Goal: Task Accomplishment & Management: Complete application form

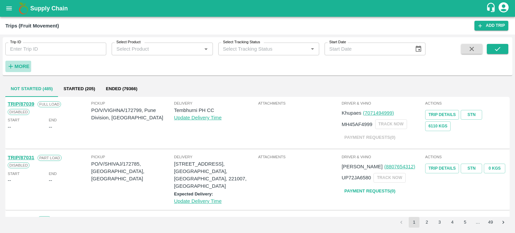
click at [23, 62] on button "More" at bounding box center [18, 66] width 26 height 11
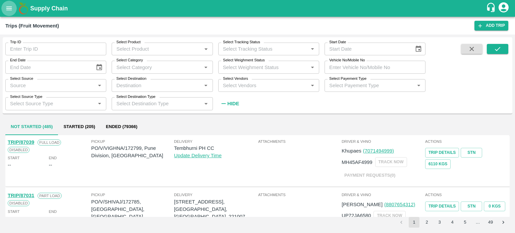
click at [13, 7] on button "open drawer" at bounding box center [8, 8] width 15 height 15
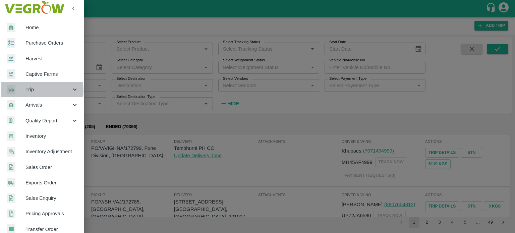
click at [34, 91] on span "Trip" at bounding box center [48, 89] width 46 height 7
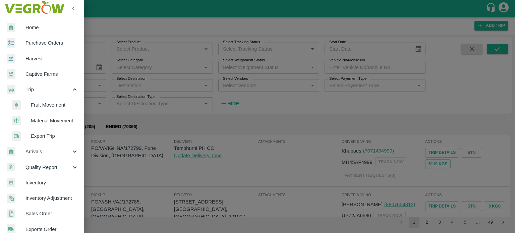
click at [46, 119] on span "Material Movement" at bounding box center [55, 120] width 48 height 7
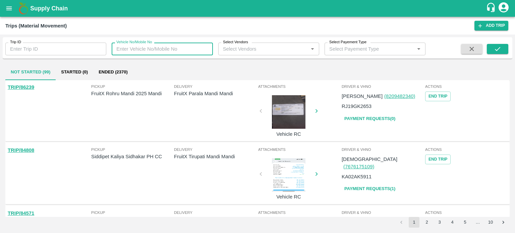
click at [138, 50] on input "Vehicle No/Mobile No" at bounding box center [162, 49] width 101 height 13
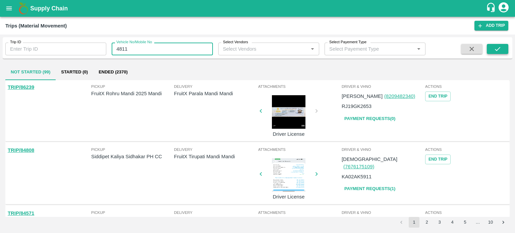
type input "4811"
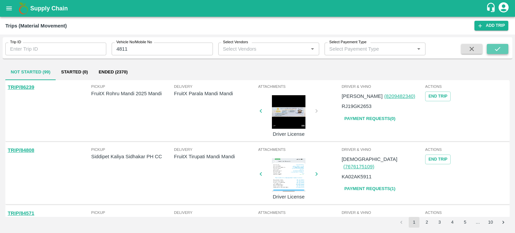
click at [493, 49] on button "submit" at bounding box center [497, 49] width 21 height 10
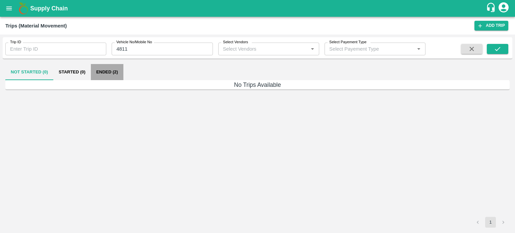
click at [114, 75] on button "Ended (2)" at bounding box center [107, 72] width 33 height 16
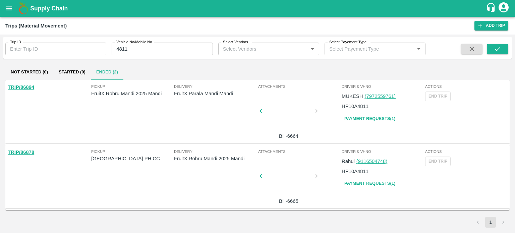
click at [91, 64] on button "Ended (2)" at bounding box center [107, 72] width 33 height 16
click at [291, 117] on div at bounding box center [289, 113] width 50 height 36
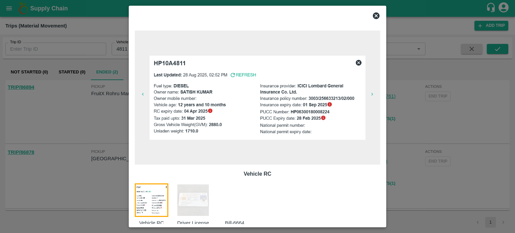
click at [202, 198] on img at bounding box center [193, 201] width 34 height 34
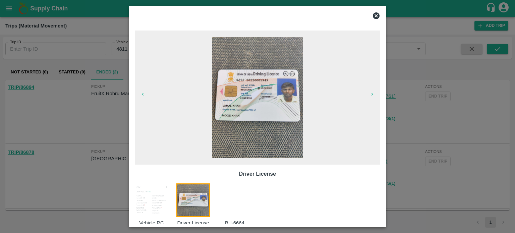
scroll to position [11, 0]
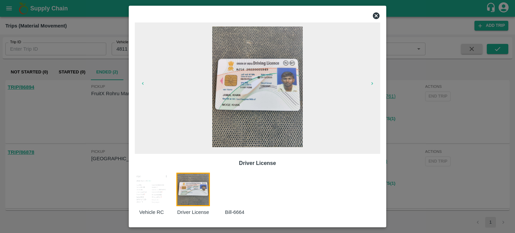
click at [228, 196] on div at bounding box center [239, 194] width 42 height 43
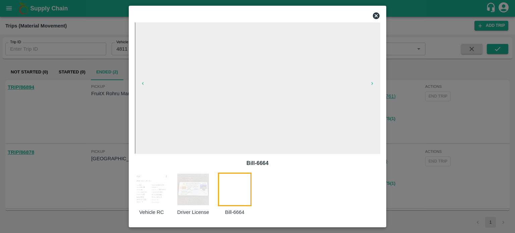
click at [416, 127] on div at bounding box center [257, 116] width 515 height 233
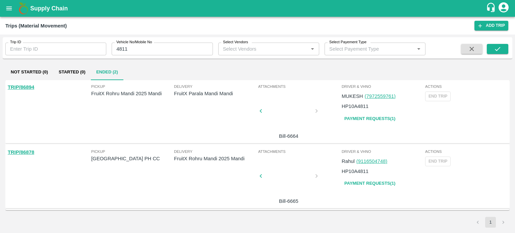
click at [369, 135] on div "Driver & VHNo MUKESH (7972559761) HP10A4811 Payment Requests( 1 )" at bounding box center [383, 112] width 84 height 60
click at [171, 131] on div "Pickup FruitX Rohru Mandi 2025 Mandi" at bounding box center [132, 111] width 83 height 55
click at [438, 104] on div "Actions End Trip" at bounding box center [467, 112] width 84 height 60
click at [294, 118] on div at bounding box center [289, 113] width 50 height 36
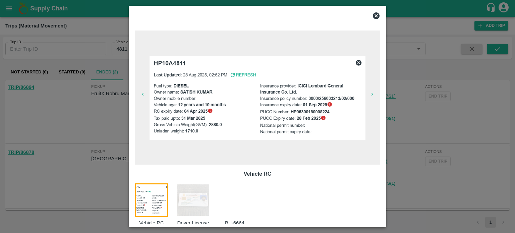
click at [227, 205] on div at bounding box center [239, 205] width 42 height 43
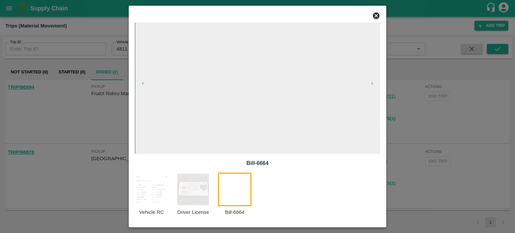
click at [112, 122] on div at bounding box center [257, 116] width 515 height 233
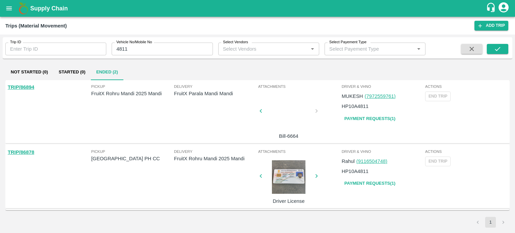
scroll to position [0, 0]
click at [292, 119] on div at bounding box center [289, 113] width 50 height 36
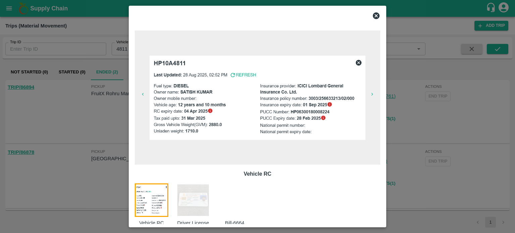
click at [235, 202] on div at bounding box center [239, 205] width 42 height 43
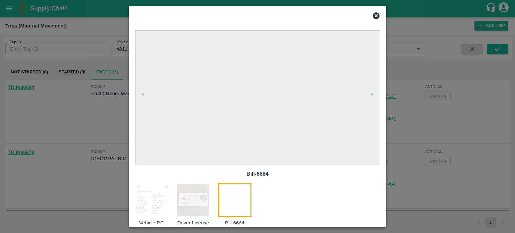
scroll to position [11, 0]
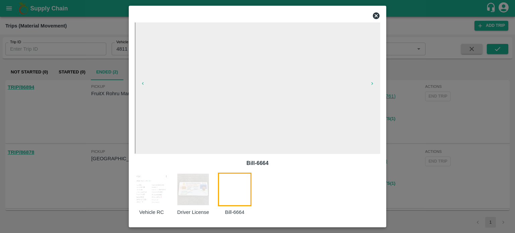
click at [375, 16] on icon at bounding box center [376, 15] width 7 height 7
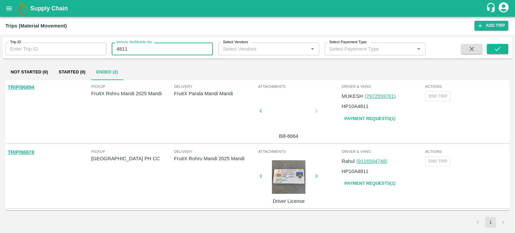
click at [150, 47] on input "4811" at bounding box center [162, 49] width 101 height 13
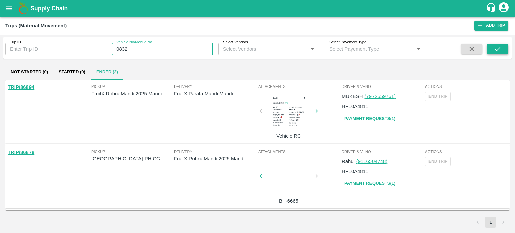
type input "0832"
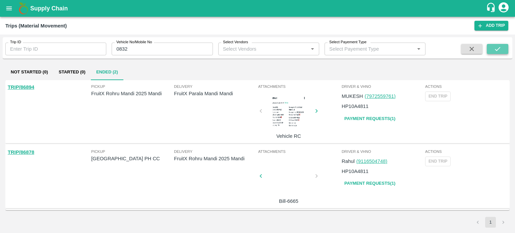
click at [499, 45] on button "submit" at bounding box center [497, 49] width 21 height 10
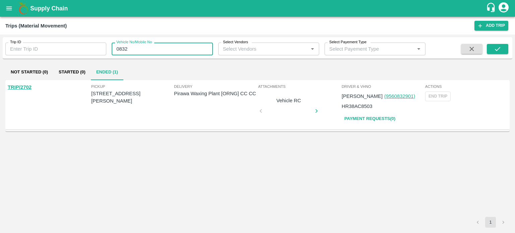
click at [136, 48] on input "0832" at bounding box center [162, 49] width 101 height 13
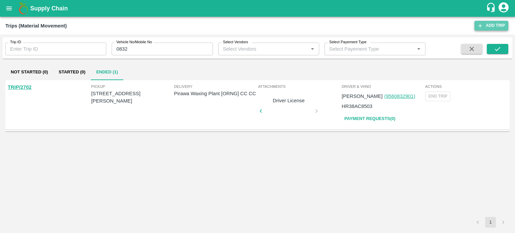
click at [496, 25] on link "Add Trip" at bounding box center [492, 26] width 34 height 10
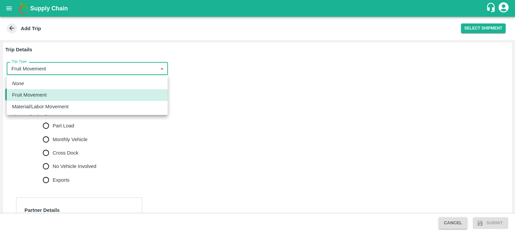
click at [36, 68] on body "Supply Chain Add Trip Select Shipment Trip Details Trip Type Fruit Movement 1 T…" at bounding box center [257, 116] width 515 height 233
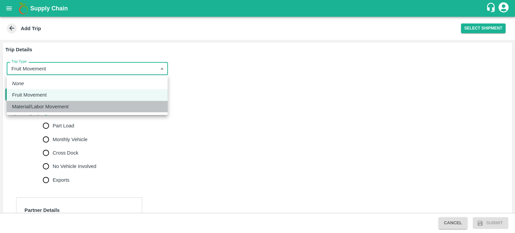
click at [32, 110] on p "Material/Labor Movement" at bounding box center [40, 106] width 56 height 7
type input "2"
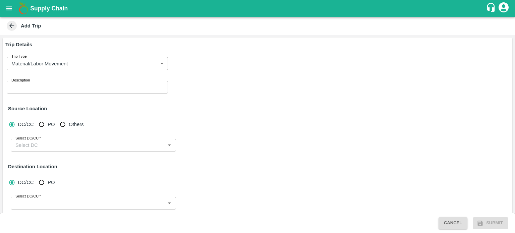
click at [40, 91] on div "x Description" at bounding box center [87, 87] width 161 height 13
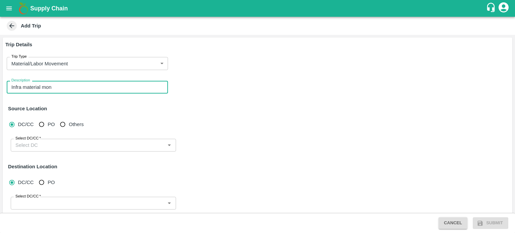
drag, startPoint x: 57, startPoint y: 86, endPoint x: 42, endPoint y: 88, distance: 15.6
click at [42, 88] on textarea "Infra material mon" at bounding box center [87, 87] width 152 height 7
type textarea "Infra material movement"
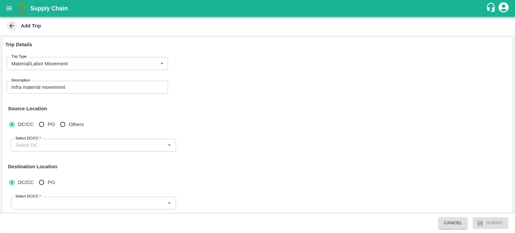
click at [111, 116] on div "DC/CC PO Others Select DC/CC   * Select DC/CC" at bounding box center [257, 138] width 505 height 44
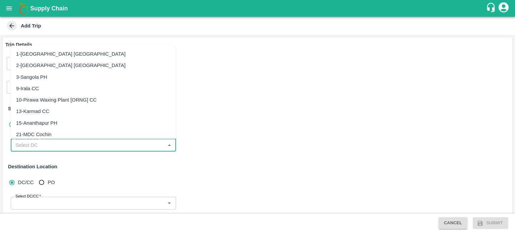
click at [45, 149] on input "Select DC/CC   *" at bounding box center [88, 145] width 150 height 9
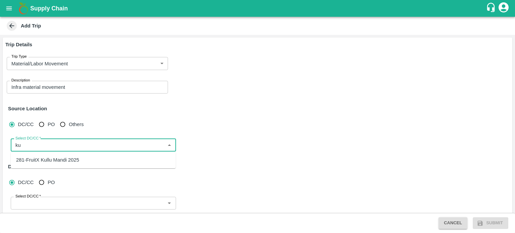
click at [45, 149] on input "Select DC/CC   *" at bounding box center [88, 145] width 150 height 9
click at [32, 144] on input "Select DC/CC   *" at bounding box center [88, 145] width 150 height 9
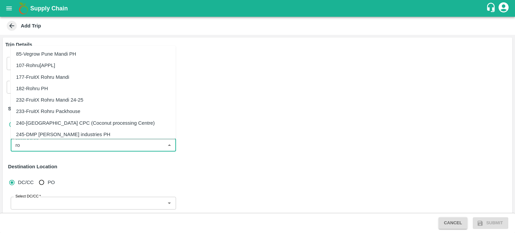
click at [55, 103] on div "232-FruitX Rohru Mandi 24-25" at bounding box center [49, 99] width 67 height 7
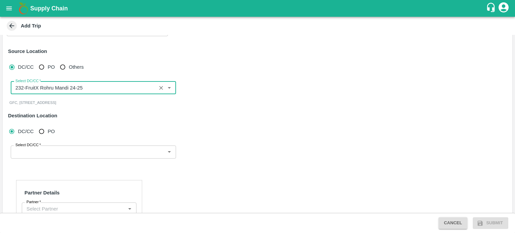
scroll to position [58, 0]
type input "232-FruitX Rohru Mandi 24-25"
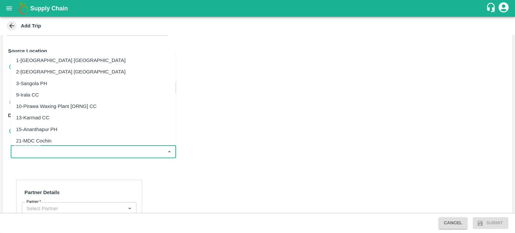
click at [36, 151] on input "Select DC/CC   *" at bounding box center [88, 151] width 150 height 9
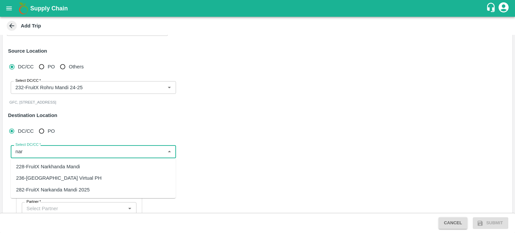
click at [63, 190] on div "282-FruitX Narkanda Mandi 2025" at bounding box center [52, 189] width 73 height 7
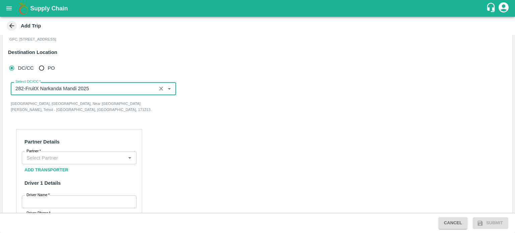
scroll to position [122, 0]
type input "282-FruitX Narkanda Mandi 2025"
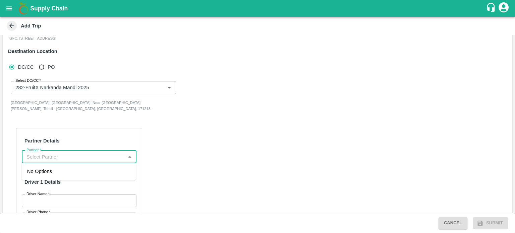
click at [53, 157] on input "Partner   *" at bounding box center [74, 157] width 100 height 9
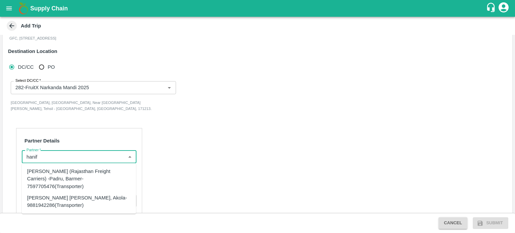
click at [59, 175] on div "Hanif Khan (Rajasthan Freight Carriers) -Padru, Barmer-7597705476(Transporter)" at bounding box center [79, 179] width 104 height 22
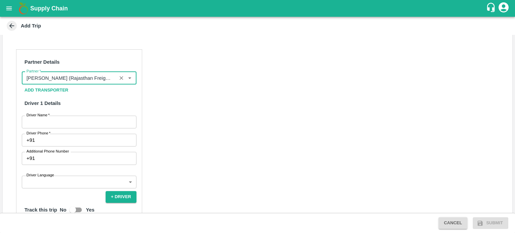
scroll to position [201, 0]
type input "Hanif Khan (Rajasthan Freight Carriers) -Padru, Barmer-7597705476(Transporter)"
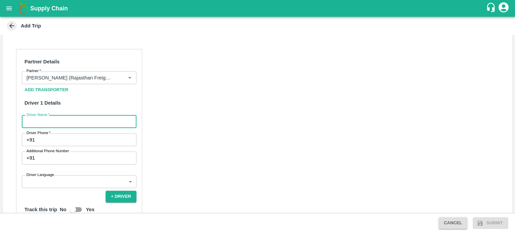
click at [44, 125] on input "Driver Name   *" at bounding box center [79, 121] width 115 height 13
type input "RAHUL"
click at [54, 134] on input "Driver Phone   *" at bounding box center [87, 140] width 99 height 13
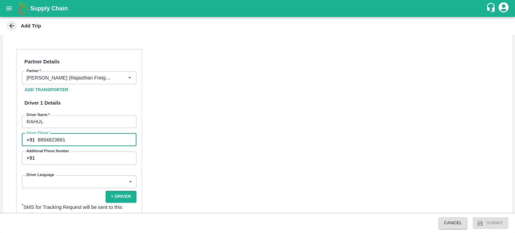
type input "8894823681"
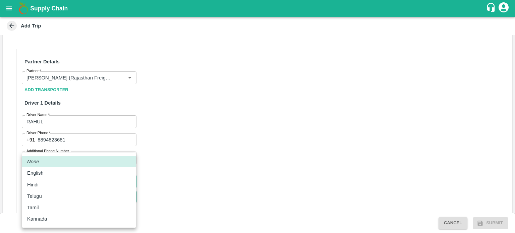
click at [55, 181] on body "Supply Chain Add Trip Trip Details Trip Type Material/Labor Movement 2 Trip Typ…" at bounding box center [257, 116] width 515 height 233
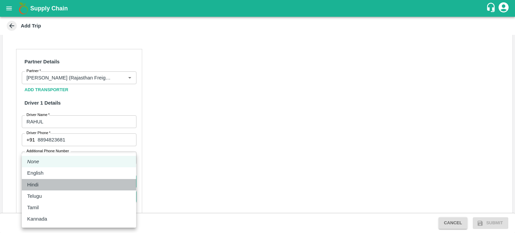
click at [38, 188] on p "Hindi" at bounding box center [32, 184] width 11 height 7
type input "hi"
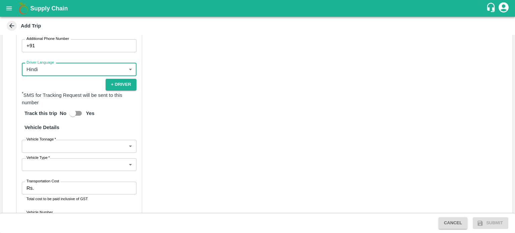
scroll to position [314, 0]
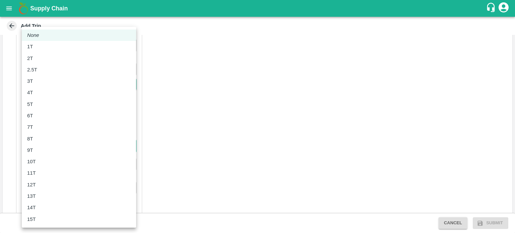
click at [55, 143] on body "Supply Chain Add Trip Trip Details Trip Type Material/Labor Movement 2 Trip Typ…" at bounding box center [257, 116] width 515 height 233
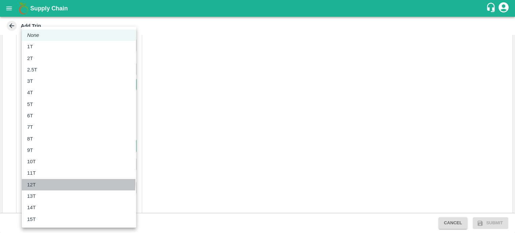
click at [34, 183] on p "12T" at bounding box center [31, 184] width 9 height 7
type input "12000"
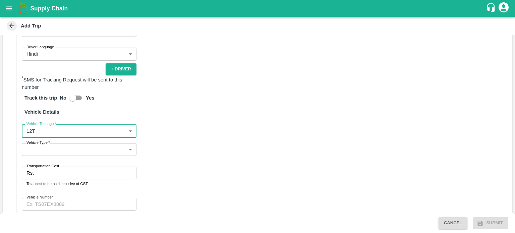
scroll to position [331, 0]
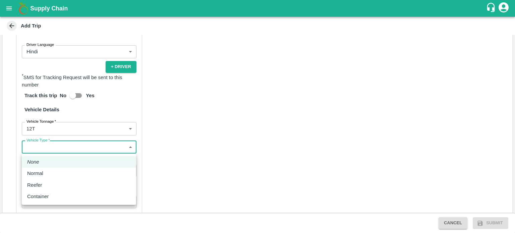
click at [53, 149] on body "Supply Chain Add Trip Trip Details Trip Type Material/Labor Movement 2 Trip Typ…" at bounding box center [257, 116] width 515 height 233
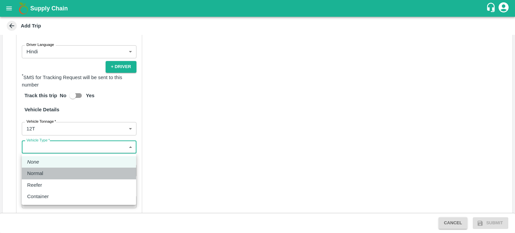
click at [38, 177] on p "Normal" at bounding box center [35, 173] width 16 height 7
type input "Normal"
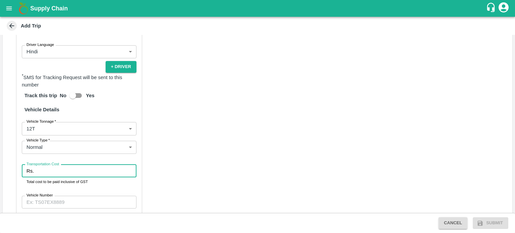
click at [47, 174] on input "Transportation Cost" at bounding box center [87, 171] width 100 height 13
type input "5200"
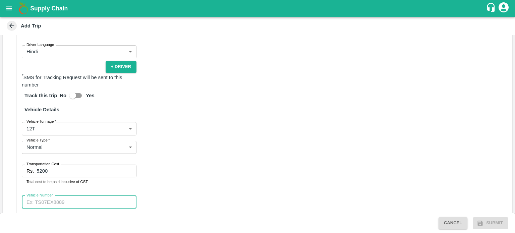
click at [53, 203] on input "Vehicle Number" at bounding box center [79, 202] width 115 height 13
type input "HP95A0832"
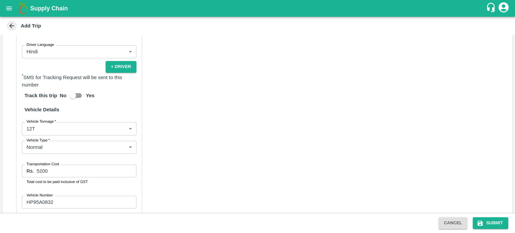
click at [209, 180] on div "Partner Details Partner   * Partner Add Transporter Driver 1 Details Driver Nam…" at bounding box center [258, 94] width 510 height 367
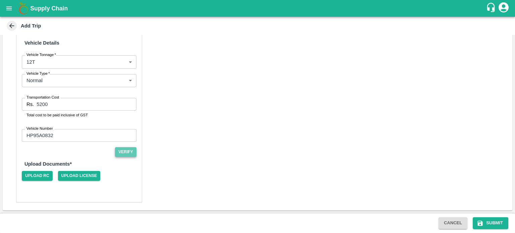
click at [118, 151] on button "Verify" at bounding box center [125, 152] width 21 height 10
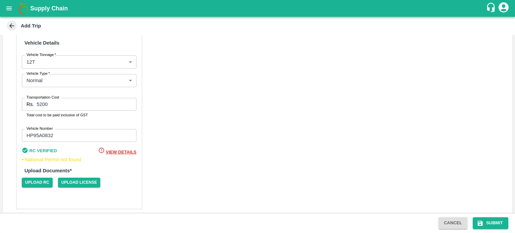
click at [123, 152] on span "View Details" at bounding box center [121, 152] width 31 height 5
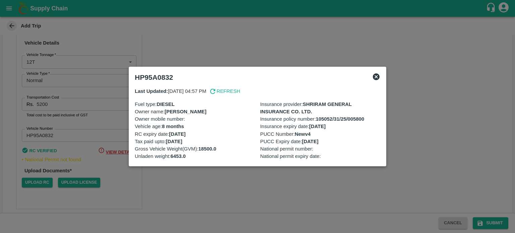
click at [132, 188] on div at bounding box center [257, 116] width 515 height 233
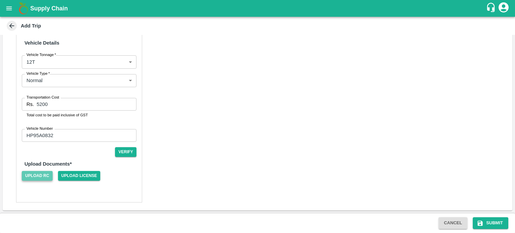
click at [34, 172] on span "Upload RC" at bounding box center [37, 176] width 31 height 10
click at [0, 0] on input "Upload RC" at bounding box center [0, 0] width 0 height 0
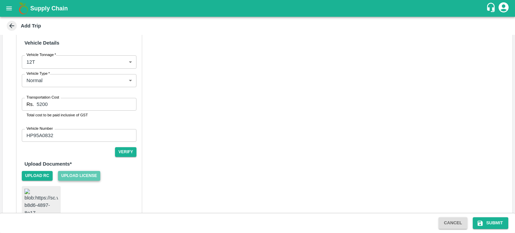
click at [72, 174] on span "Upload License" at bounding box center [79, 176] width 43 height 10
click at [0, 0] on input "Upload License" at bounding box center [0, 0] width 0 height 0
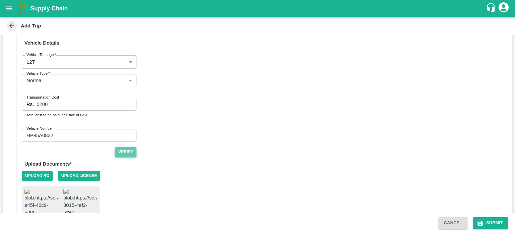
click at [129, 150] on button "Verify" at bounding box center [125, 152] width 21 height 10
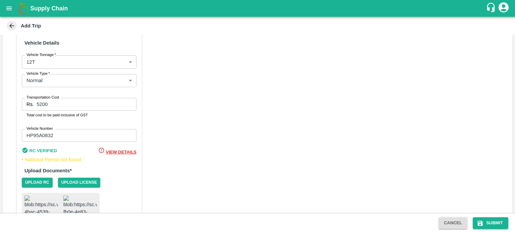
scroll to position [460, 0]
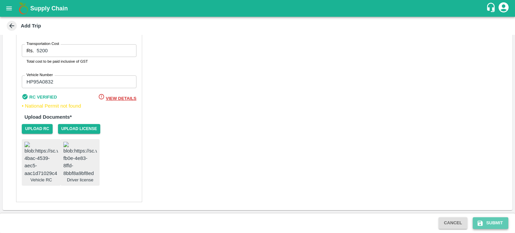
click at [492, 223] on button "Submit" at bounding box center [491, 223] width 36 height 12
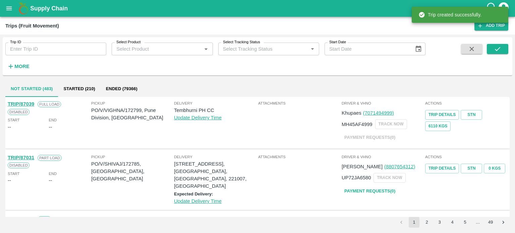
click at [10, 9] on icon "open drawer" at bounding box center [8, 8] width 7 height 7
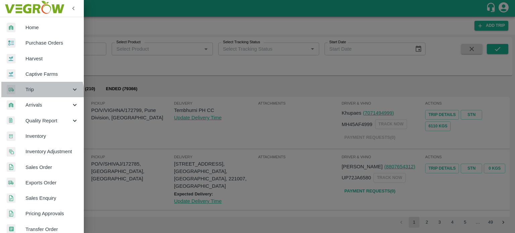
click at [35, 94] on div "Trip" at bounding box center [42, 89] width 84 height 15
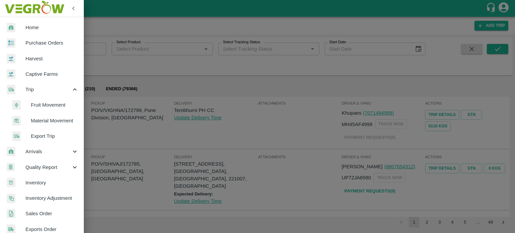
click at [50, 118] on span "Material Movement" at bounding box center [55, 120] width 48 height 7
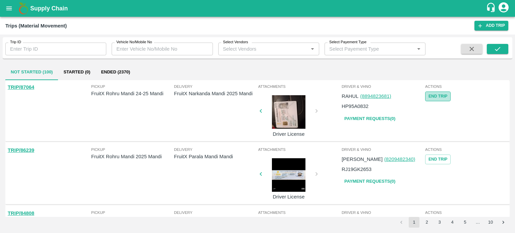
click at [438, 94] on button "End Trip" at bounding box center [437, 97] width 25 height 10
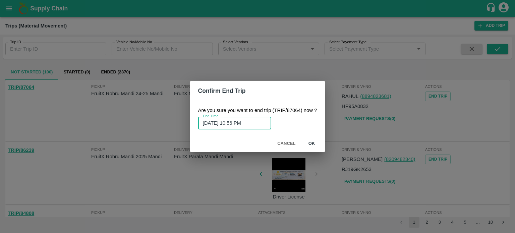
click at [243, 123] on input "30/08/2025 10:56 PM" at bounding box center [232, 123] width 68 height 13
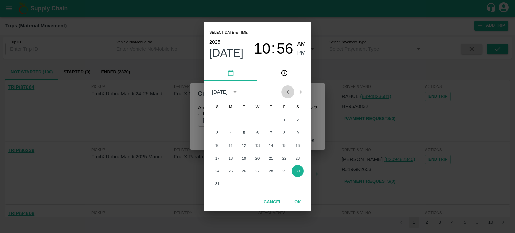
click at [284, 91] on button "Previous month" at bounding box center [287, 92] width 13 height 13
click at [257, 146] on button "16" at bounding box center [258, 146] width 12 height 12
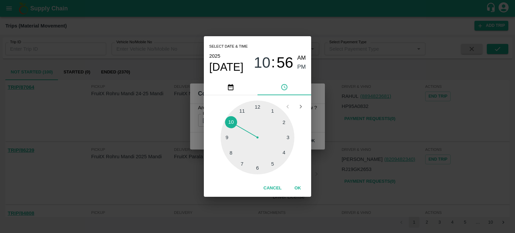
click at [242, 111] on div at bounding box center [258, 138] width 74 height 74
type input "16/07/2025 11:56 PM"
click at [303, 66] on span "PM" at bounding box center [302, 67] width 9 height 9
click at [296, 186] on button "OK" at bounding box center [297, 189] width 21 height 12
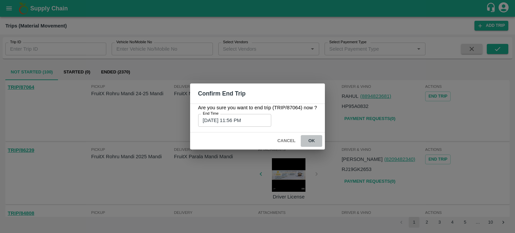
click at [310, 141] on button "ok" at bounding box center [311, 141] width 21 height 12
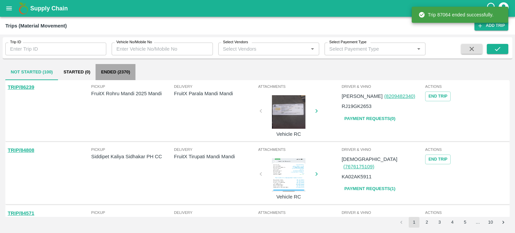
click at [123, 72] on button "Ended (2370)" at bounding box center [116, 72] width 40 height 16
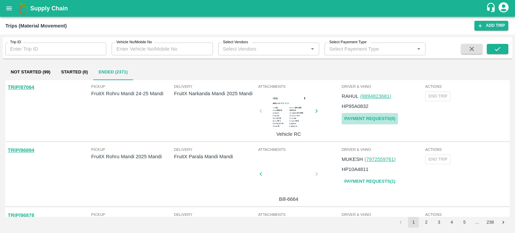
click at [361, 119] on link "Payment Requests( 0 )" at bounding box center [370, 119] width 56 height 12
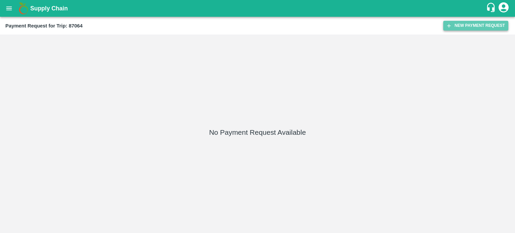
click at [471, 27] on button "New Payment Request" at bounding box center [476, 26] width 65 height 10
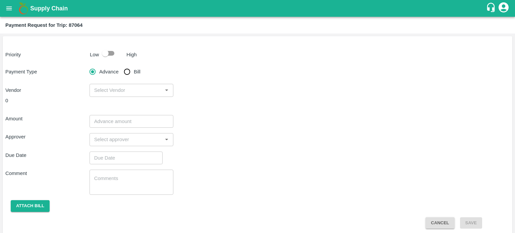
click at [118, 55] on div at bounding box center [111, 53] width 25 height 13
click at [107, 54] on input "checkbox" at bounding box center [105, 53] width 38 height 13
checkbox input "true"
click at [127, 71] on input "Bill" at bounding box center [126, 71] width 13 height 13
radio input "true"
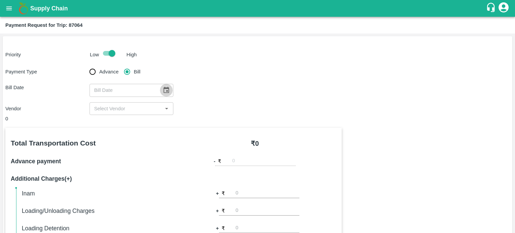
click at [165, 87] on icon "Choose date" at bounding box center [166, 90] width 7 height 7
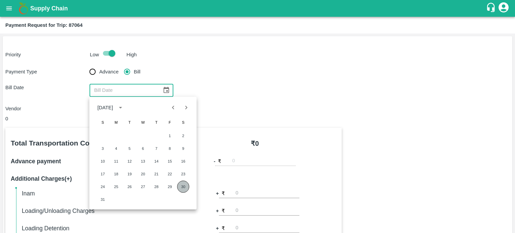
click at [184, 191] on button "30" at bounding box center [183, 187] width 12 height 12
type input "[DATE]"
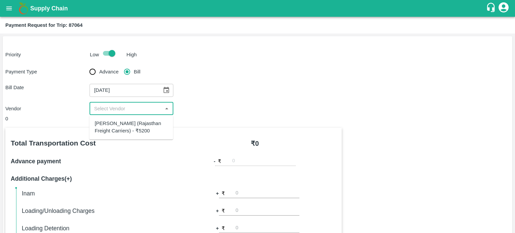
click at [117, 112] on input "input" at bounding box center [126, 108] width 69 height 9
click at [133, 128] on div "Hanif Khan (Rajasthan Freight Carriers) - ₹5200" at bounding box center [131, 127] width 73 height 15
type input "Hanif Khan (Rajasthan Freight Carriers) - ₹5200"
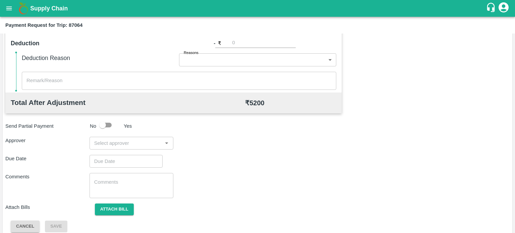
scroll to position [224, 0]
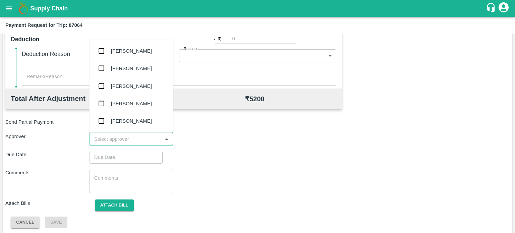
click at [124, 138] on input "input" at bounding box center [126, 139] width 69 height 9
type input "PAL"
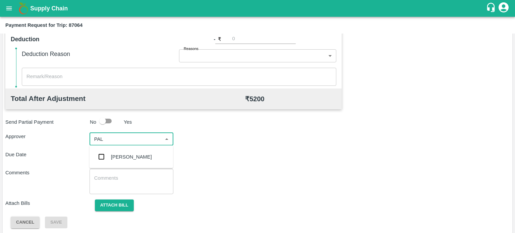
click at [133, 155] on div "[PERSON_NAME]" at bounding box center [131, 156] width 41 height 7
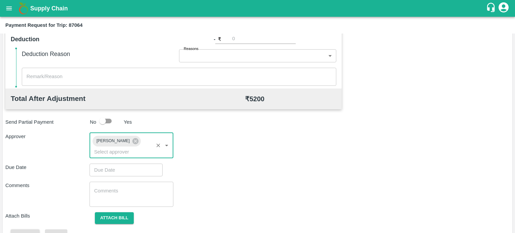
scroll to position [240, 0]
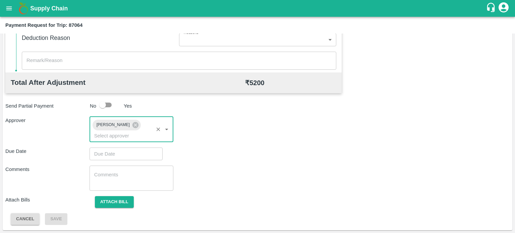
type input "DD/MM/YYYY hh:mm aa"
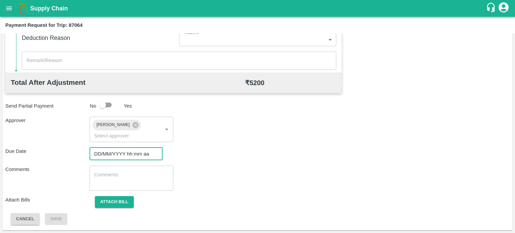
click at [125, 154] on input "DD/MM/YYYY hh:mm aa" at bounding box center [124, 154] width 68 height 13
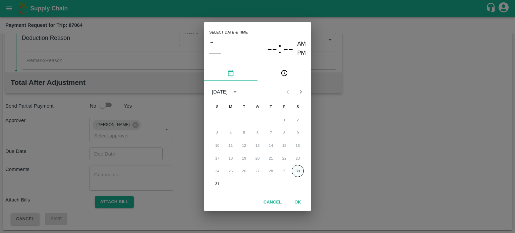
click at [296, 173] on button "30" at bounding box center [298, 171] width 12 height 12
type input "[DATE] 12:00 AM"
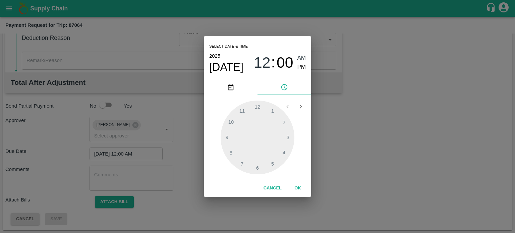
click at [295, 186] on button "OK" at bounding box center [297, 189] width 21 height 12
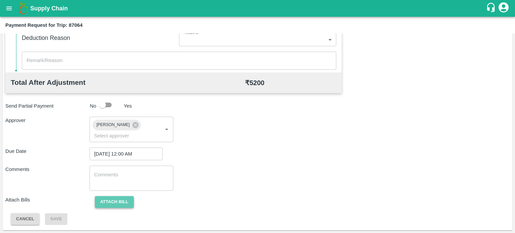
click at [107, 199] on button "Attach bill" at bounding box center [114, 202] width 39 height 12
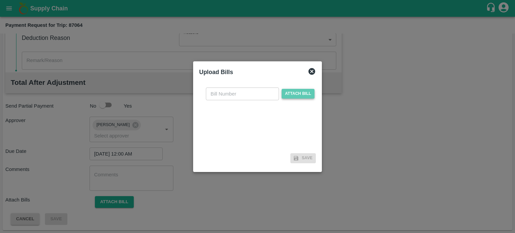
click at [298, 96] on span "Attach bill" at bounding box center [298, 94] width 33 height 10
click at [0, 0] on input "Attach bill" at bounding box center [0, 0] width 0 height 0
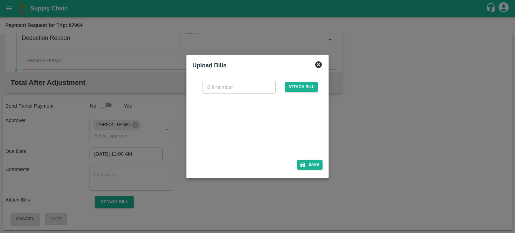
click at [255, 127] on div at bounding box center [256, 125] width 101 height 36
click at [248, 82] on input "text" at bounding box center [239, 87] width 73 height 13
type input "6663"
click at [319, 168] on button "Save" at bounding box center [309, 165] width 25 height 10
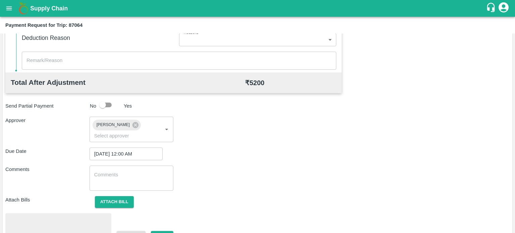
scroll to position [275, 0]
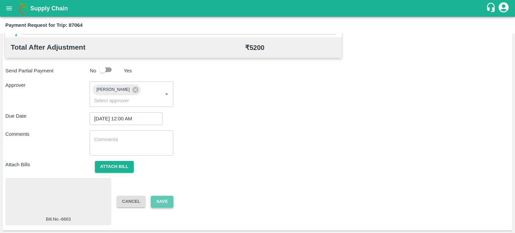
click at [162, 198] on button "Save" at bounding box center [162, 202] width 22 height 12
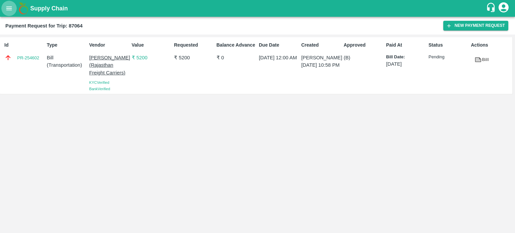
click at [13, 11] on button "open drawer" at bounding box center [8, 8] width 15 height 15
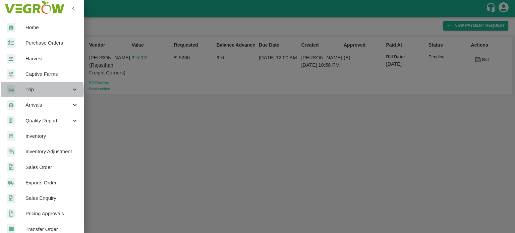
click at [38, 90] on span "Trip" at bounding box center [48, 89] width 46 height 7
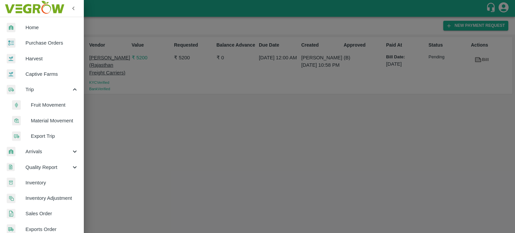
click at [44, 106] on span "Fruit Movement" at bounding box center [55, 104] width 48 height 7
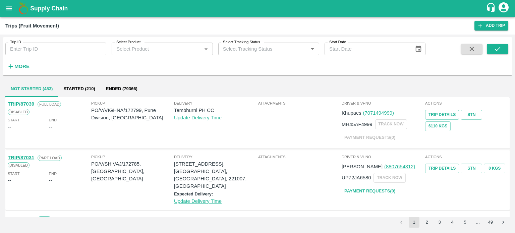
click at [16, 60] on div "More" at bounding box center [15, 63] width 31 height 17
click at [22, 67] on strong "More" at bounding box center [21, 66] width 15 height 5
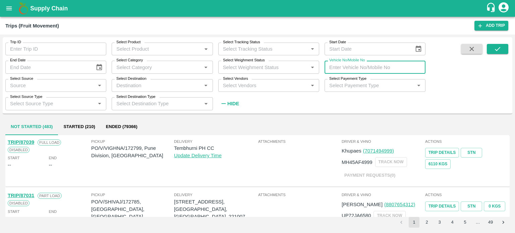
click at [348, 66] on input "Vehicle No/Mobile No" at bounding box center [375, 67] width 101 height 13
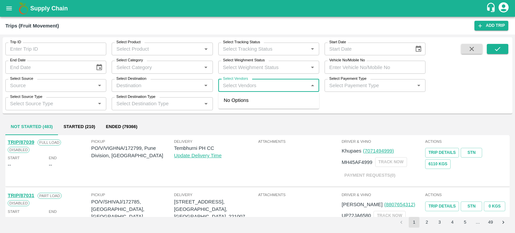
click at [251, 84] on input "Select Vendors" at bounding box center [263, 85] width 86 height 9
type input "HANIF"
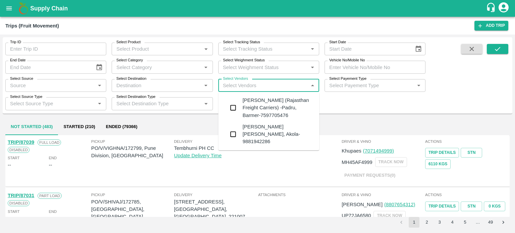
click at [251, 106] on div "[PERSON_NAME] (Rajasthan Freight Carriers) -Padru, Barmer-7597705476" at bounding box center [278, 108] width 71 height 22
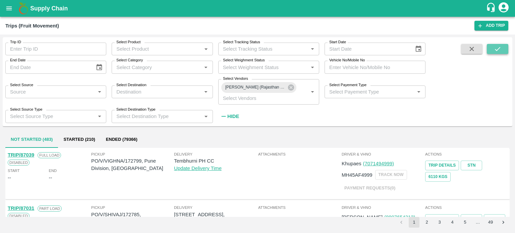
click at [490, 50] on button "submit" at bounding box center [497, 49] width 21 height 10
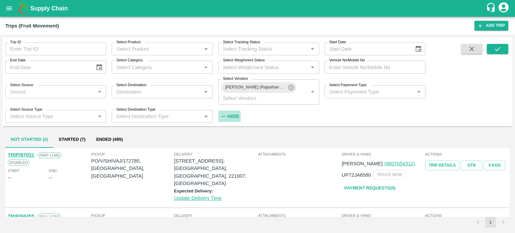
click at [234, 116] on strong "Hide" at bounding box center [233, 116] width 12 height 5
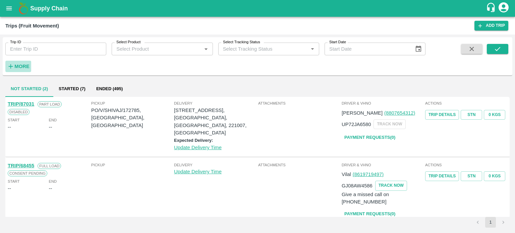
click at [27, 66] on strong "More" at bounding box center [21, 66] width 15 height 5
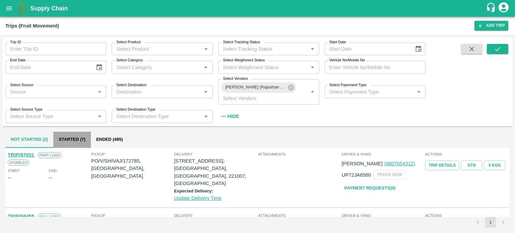
click at [74, 137] on button "Started (7)" at bounding box center [72, 140] width 38 height 16
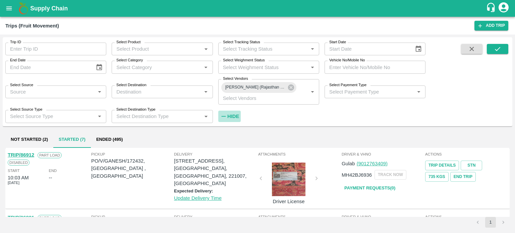
click at [236, 113] on h6 "Hide" at bounding box center [233, 116] width 12 height 9
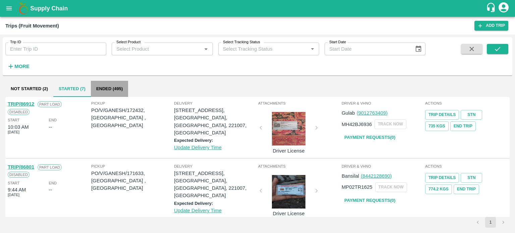
click at [110, 91] on button "Ended (495)" at bounding box center [109, 89] width 37 height 16
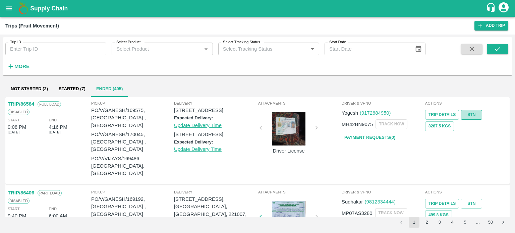
click at [466, 116] on link "STN" at bounding box center [471, 115] width 21 height 10
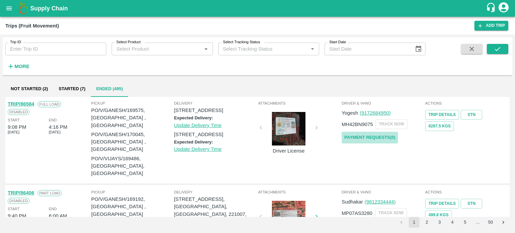
click at [365, 138] on link "Payment Requests( 0 )" at bounding box center [370, 138] width 56 height 12
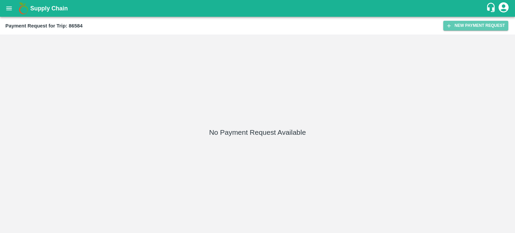
click at [468, 23] on button "New Payment Request" at bounding box center [476, 26] width 65 height 10
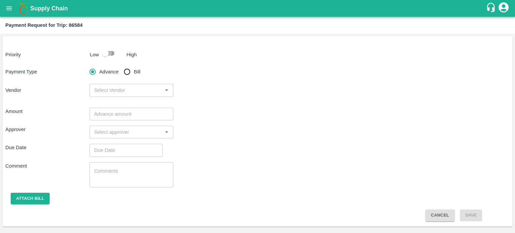
click at [100, 56] on input "checkbox" at bounding box center [105, 53] width 38 height 13
checkbox input "true"
click at [126, 68] on input "Bill" at bounding box center [126, 71] width 13 height 13
radio input "true"
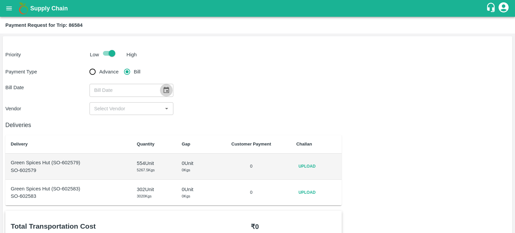
click at [166, 88] on icon "Choose date" at bounding box center [166, 90] width 7 height 7
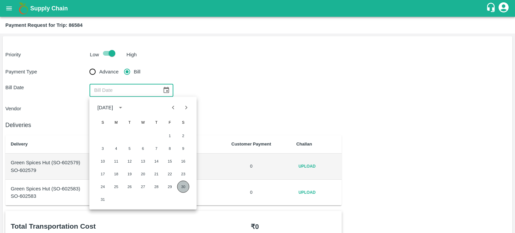
click at [184, 188] on button "30" at bounding box center [183, 187] width 12 height 12
type input "[DATE]"
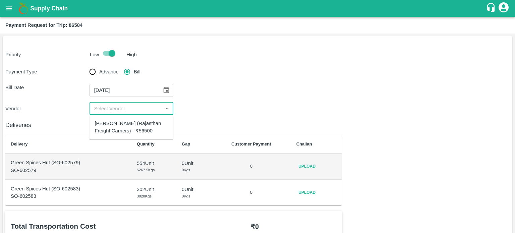
click at [104, 106] on input "input" at bounding box center [126, 108] width 69 height 9
click at [118, 123] on div "[PERSON_NAME] (Rajasthan Freight Carriers) - ₹56500" at bounding box center [131, 127] width 73 height 15
type input "[PERSON_NAME] (Rajasthan Freight Carriers) - ₹56500"
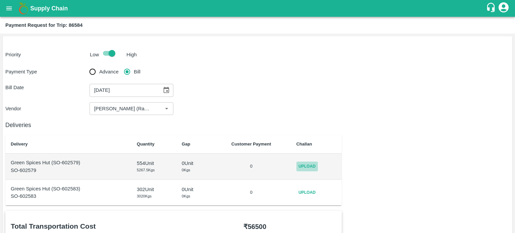
click at [306, 164] on span "Upload" at bounding box center [307, 167] width 21 height 10
click at [0, 0] on input "Upload" at bounding box center [0, 0] width 0 height 0
click at [304, 191] on span "Upload" at bounding box center [307, 193] width 21 height 10
click at [0, 0] on input "Upload" at bounding box center [0, 0] width 0 height 0
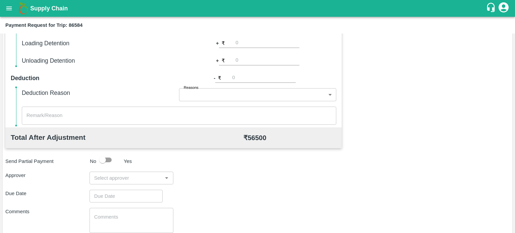
scroll to position [276, 0]
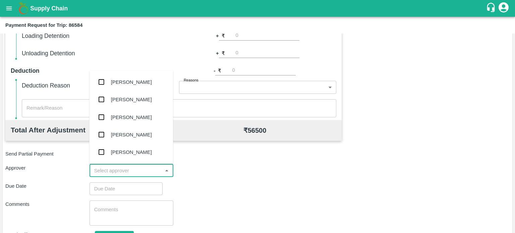
click at [128, 170] on input "input" at bounding box center [126, 170] width 69 height 9
type input "PAL"
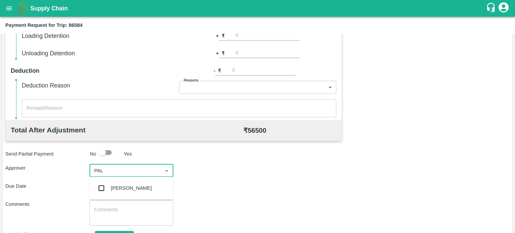
click at [125, 192] on div "[PERSON_NAME]" at bounding box center [131, 188] width 41 height 7
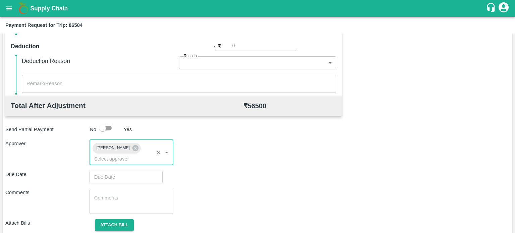
scroll to position [301, 0]
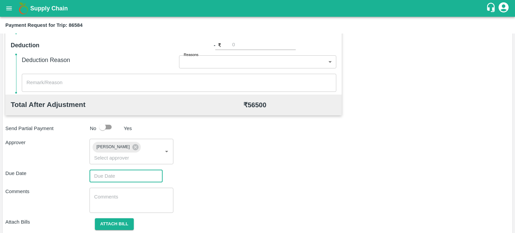
type input "DD/MM/YYYY hh:mm aa"
click at [120, 178] on input "DD/MM/YYYY hh:mm aa" at bounding box center [124, 176] width 68 height 13
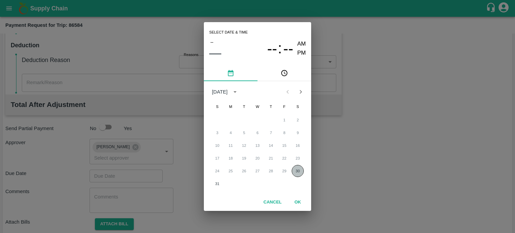
click at [294, 174] on button "30" at bounding box center [298, 171] width 12 height 12
type input "[DATE] 12:00 AM"
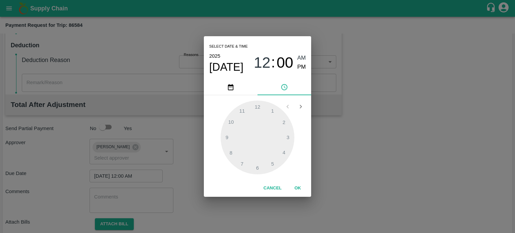
click at [295, 184] on button "OK" at bounding box center [297, 189] width 21 height 12
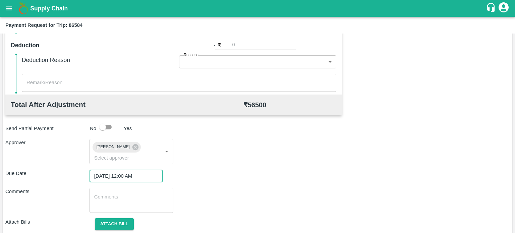
scroll to position [323, 0]
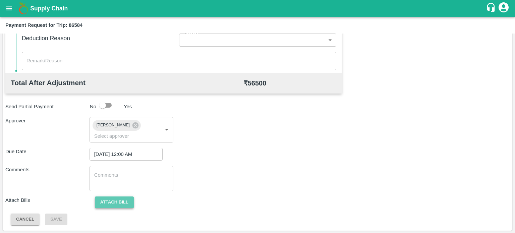
click at [107, 203] on button "Attach bill" at bounding box center [114, 203] width 39 height 12
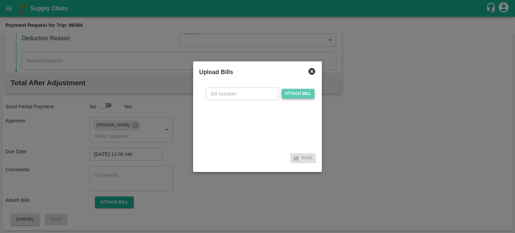
click at [293, 95] on span "Attach bill" at bounding box center [298, 94] width 33 height 10
click at [0, 0] on input "Attach bill" at bounding box center [0, 0] width 0 height 0
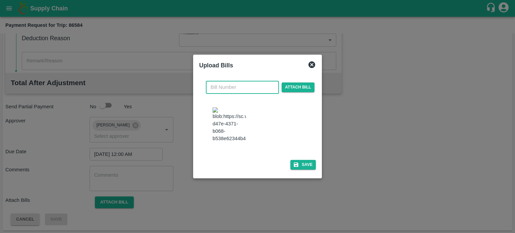
click at [225, 94] on input "text" at bounding box center [242, 87] width 73 height 13
type input "6667"
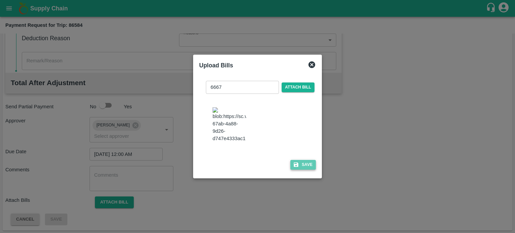
click at [303, 161] on button "Save" at bounding box center [303, 165] width 25 height 10
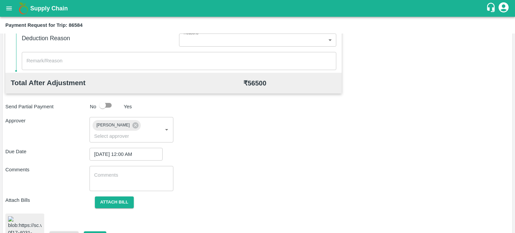
scroll to position [348, 0]
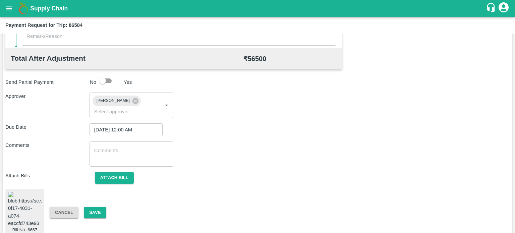
click at [20, 198] on img at bounding box center [25, 209] width 34 height 35
click at [97, 207] on button "Save" at bounding box center [95, 213] width 22 height 12
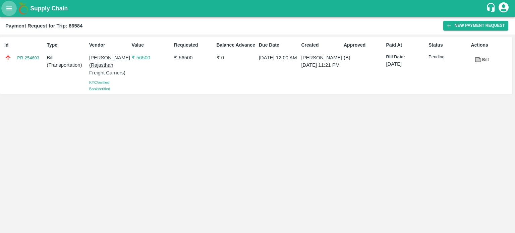
click at [7, 10] on icon "open drawer" at bounding box center [8, 8] width 7 height 7
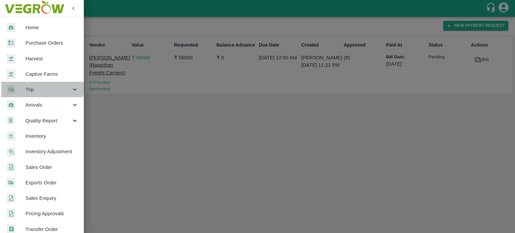
click at [33, 82] on div "Trip" at bounding box center [42, 89] width 84 height 15
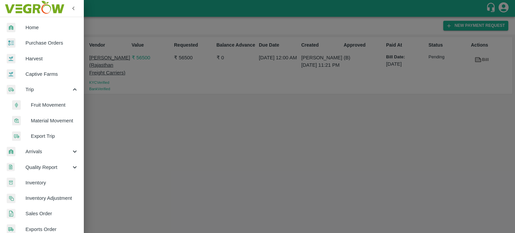
click at [42, 107] on span "Fruit Movement" at bounding box center [55, 104] width 48 height 7
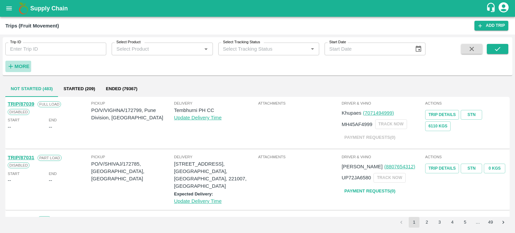
click at [22, 65] on strong "More" at bounding box center [21, 66] width 15 height 5
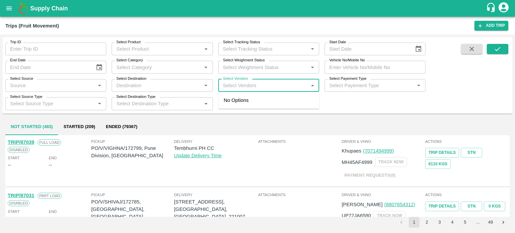
click at [239, 85] on input "Select Vendors" at bounding box center [263, 85] width 86 height 9
type input "HANIF"
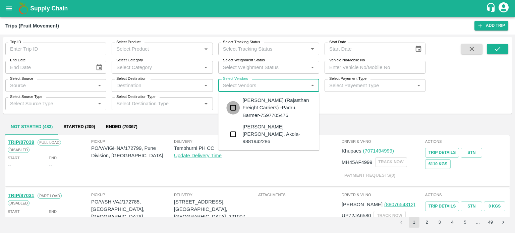
click at [239, 111] on input "checkbox" at bounding box center [232, 107] width 13 height 13
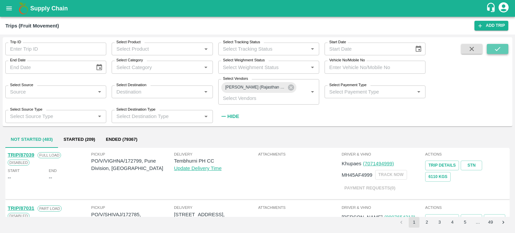
click at [501, 46] on icon "submit" at bounding box center [497, 48] width 7 height 7
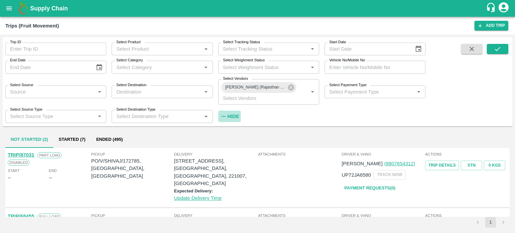
click at [234, 112] on h6 "Hide" at bounding box center [233, 116] width 12 height 9
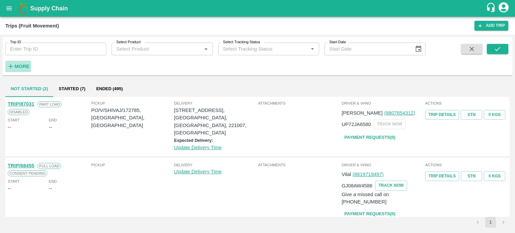
click at [21, 69] on strong "More" at bounding box center [21, 66] width 15 height 5
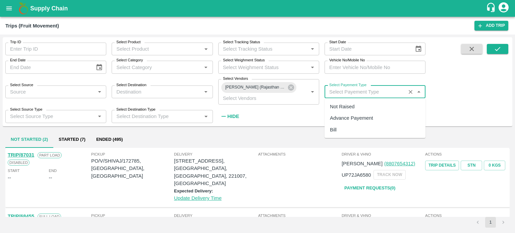
click at [357, 92] on input "Select Payement Type" at bounding box center [365, 92] width 77 height 9
click at [346, 111] on div "Not Raised" at bounding box center [375, 106] width 101 height 11
type input "Not Raised"
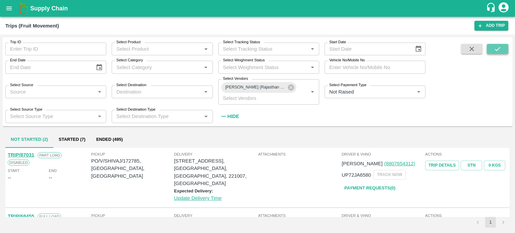
click at [501, 48] on icon "submit" at bounding box center [497, 48] width 7 height 7
click at [111, 137] on button "Ended (2)" at bounding box center [107, 140] width 33 height 16
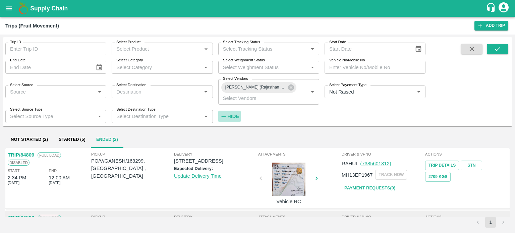
click at [237, 116] on strong "Hide" at bounding box center [233, 116] width 12 height 5
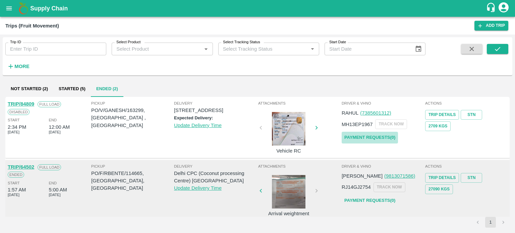
click at [378, 136] on link "Payment Requests( 0 )" at bounding box center [370, 138] width 56 height 12
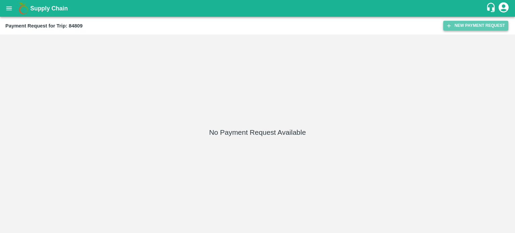
click at [459, 27] on button "New Payment Request" at bounding box center [476, 26] width 65 height 10
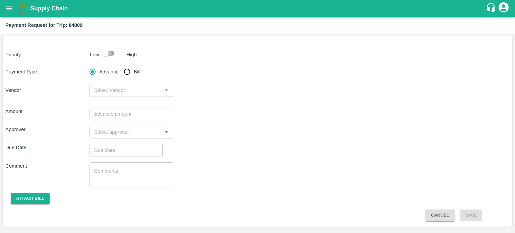
click at [110, 53] on input "checkbox" at bounding box center [105, 53] width 38 height 13
checkbox input "true"
click at [123, 71] on input "Bill" at bounding box center [126, 71] width 13 height 13
radio input "true"
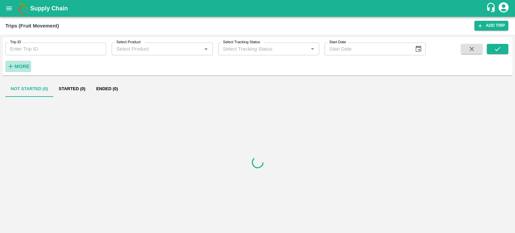
click at [20, 71] on button "More" at bounding box center [18, 66] width 26 height 11
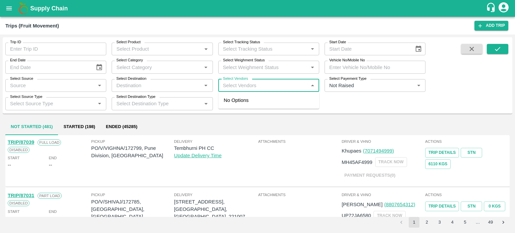
click at [260, 83] on input "Select Vendors" at bounding box center [263, 85] width 86 height 9
type input "HANIF"
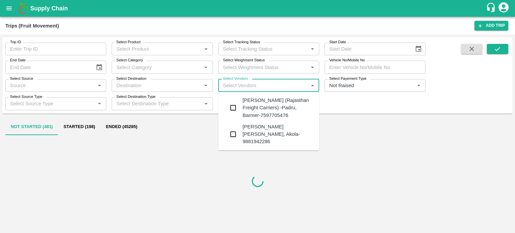
click at [256, 105] on div "[PERSON_NAME] (Rajasthan Freight Carriers) -Padru, Barmer-7597705476" at bounding box center [278, 108] width 71 height 22
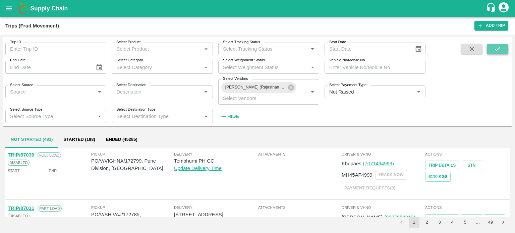
click at [500, 51] on icon "submit" at bounding box center [497, 48] width 7 height 7
click at [235, 114] on strong "Hide" at bounding box center [233, 116] width 12 height 5
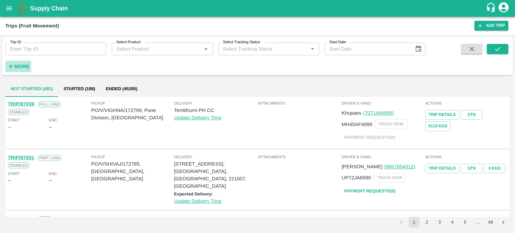
click at [24, 70] on h6 "More" at bounding box center [21, 66] width 15 height 9
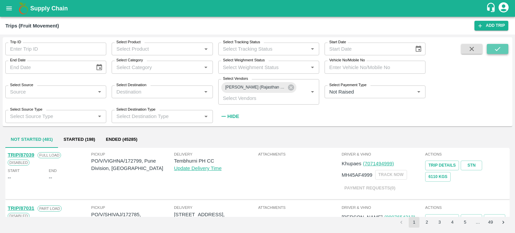
click at [507, 51] on button "submit" at bounding box center [497, 49] width 21 height 10
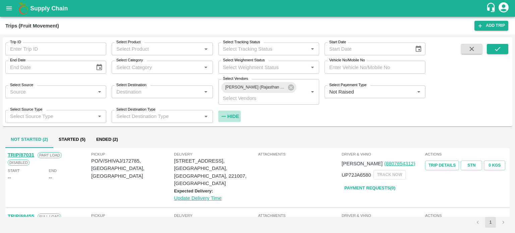
click at [238, 116] on strong "Hide" at bounding box center [233, 116] width 12 height 5
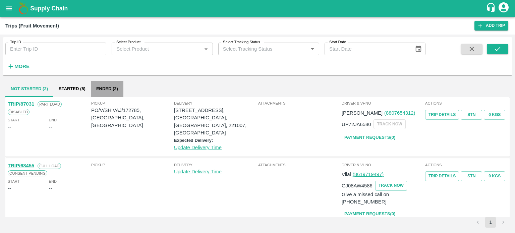
click at [106, 88] on button "Ended (2)" at bounding box center [107, 89] width 33 height 16
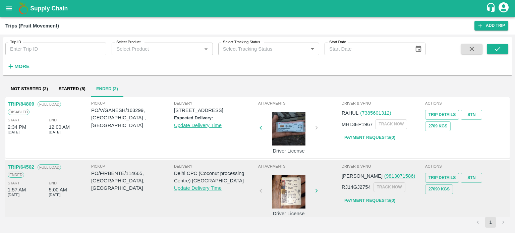
click at [149, 202] on div "Pickup PO/F/RBENTE/114665, Junagadh, Gujarat" at bounding box center [132, 189] width 83 height 53
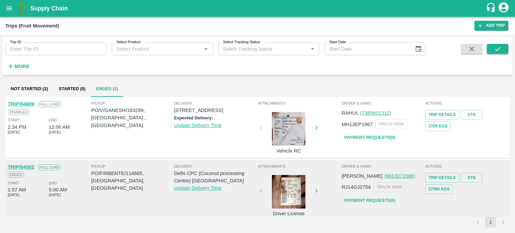
click at [284, 141] on div at bounding box center [289, 129] width 50 height 34
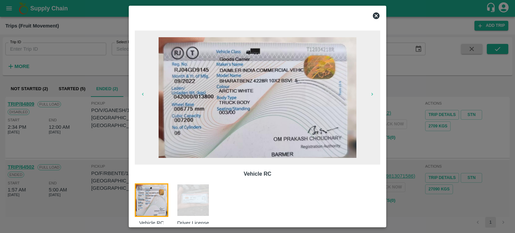
click at [403, 138] on div at bounding box center [257, 116] width 515 height 233
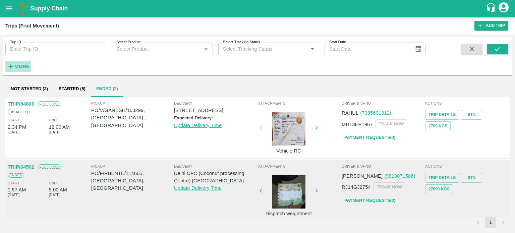
click at [8, 64] on icon "button" at bounding box center [10, 66] width 7 height 7
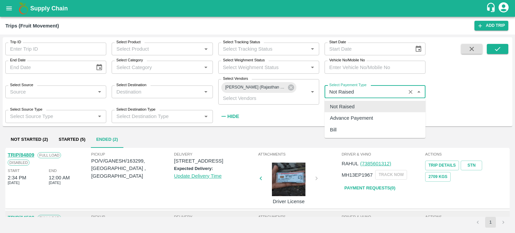
click at [364, 89] on input "Select Payement Type" at bounding box center [365, 92] width 77 height 9
click at [349, 115] on div "Advance Payement" at bounding box center [351, 117] width 43 height 7
type input "Advance Payement"
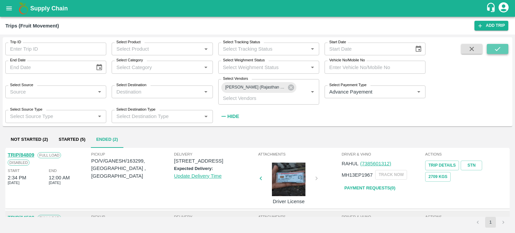
click at [497, 48] on icon "submit" at bounding box center [497, 48] width 7 height 7
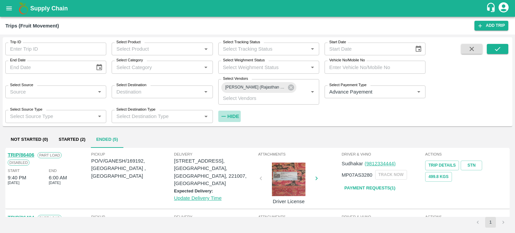
click at [229, 112] on h6 "Hide" at bounding box center [233, 116] width 12 height 9
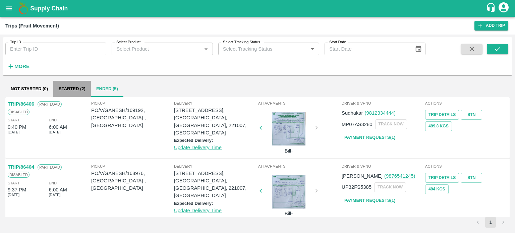
click at [83, 84] on button "Started (2)" at bounding box center [72, 89] width 38 height 16
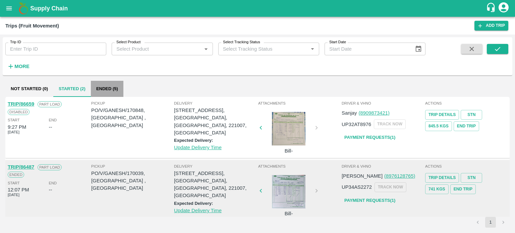
click at [107, 90] on button "Ended (5)" at bounding box center [107, 89] width 33 height 16
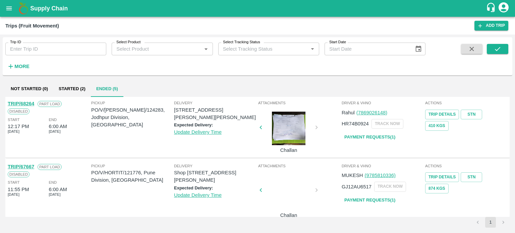
scroll to position [196, 0]
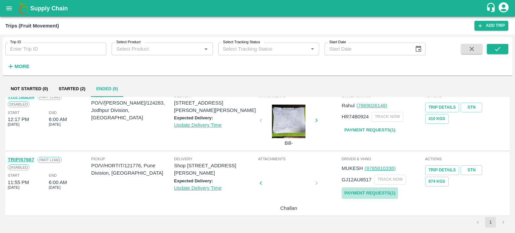
click at [376, 192] on link "Payment Requests( 1 )" at bounding box center [370, 194] width 56 height 12
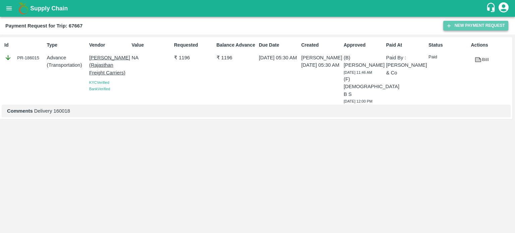
click at [463, 21] on button "New Payment Request" at bounding box center [476, 26] width 65 height 10
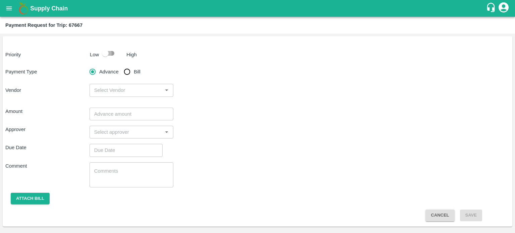
click at [110, 49] on input "checkbox" at bounding box center [105, 53] width 38 height 13
checkbox input "true"
click at [125, 68] on input "Bill" at bounding box center [126, 71] width 13 height 13
radio input "true"
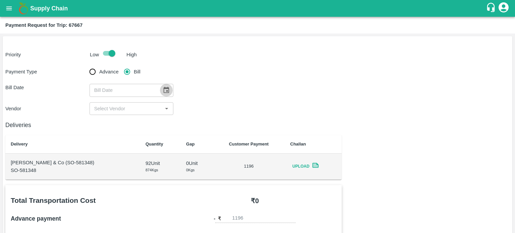
click at [166, 90] on icon "Choose date" at bounding box center [167, 90] width 6 height 6
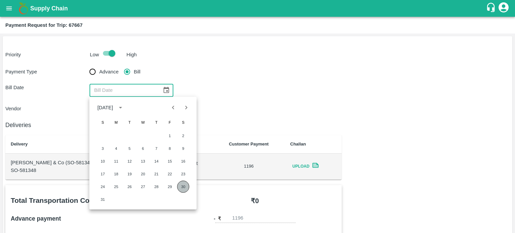
click at [182, 189] on button "30" at bounding box center [183, 187] width 12 height 12
type input "30/08/2025"
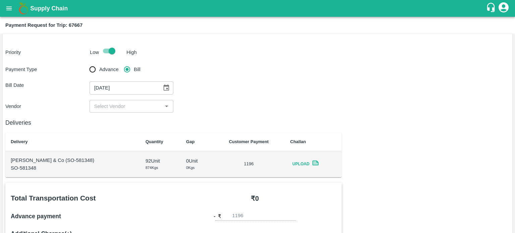
scroll to position [4, 0]
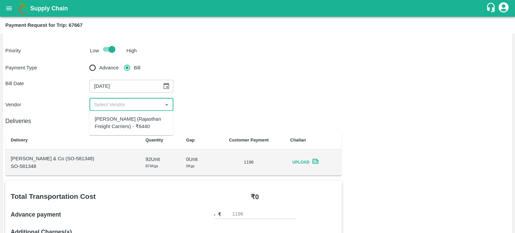
drag, startPoint x: 117, startPoint y: 106, endPoint x: 124, endPoint y: 125, distance: 20.9
click at [124, 125] on body "Supply Chain Payment Request for Trip: 67667 Priority Low High Payment Type Adv…" at bounding box center [257, 116] width 515 height 233
click at [124, 125] on div "Hanif Khan (Rajasthan Freight Carriers) - ₹6440" at bounding box center [131, 122] width 73 height 15
type input "Hanif Khan (Rajasthan Freight Carriers) - ₹6440"
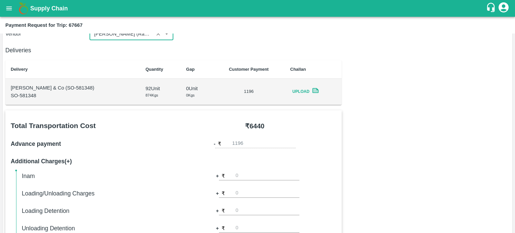
scroll to position [284, 0]
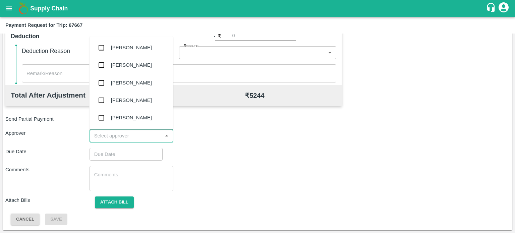
click at [118, 139] on input "input" at bounding box center [126, 136] width 69 height 9
type input "PAL"
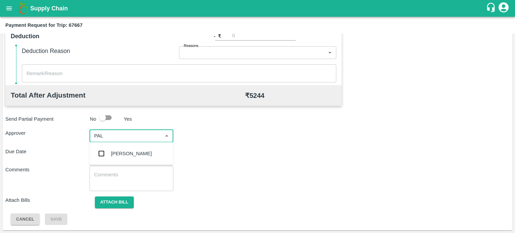
click at [122, 151] on div "[PERSON_NAME]" at bounding box center [131, 153] width 41 height 7
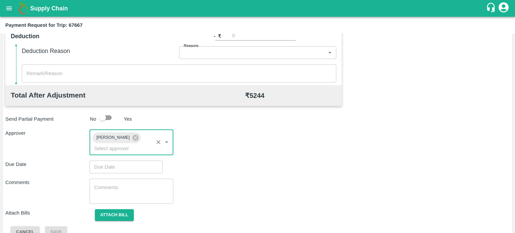
type input "DD/MM/YYYY hh:mm aa"
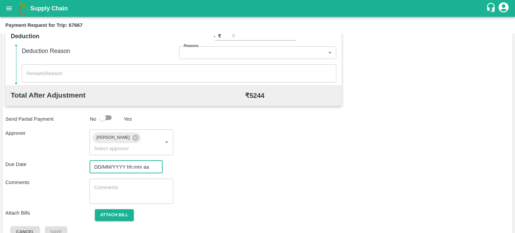
click at [117, 167] on input "DD/MM/YYYY hh:mm aa" at bounding box center [124, 167] width 68 height 13
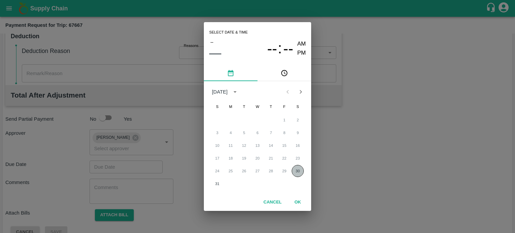
click at [295, 173] on button "30" at bounding box center [298, 171] width 12 height 12
type input "[DATE] 12:00 AM"
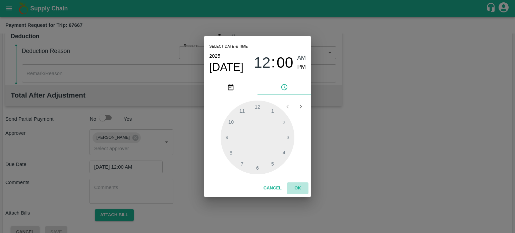
click at [295, 185] on button "OK" at bounding box center [297, 189] width 21 height 12
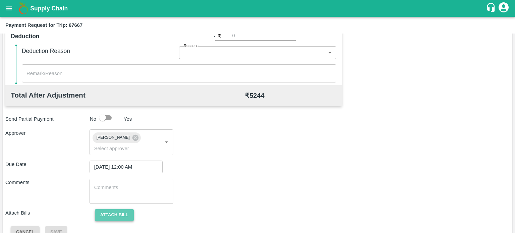
click at [120, 213] on button "Attach bill" at bounding box center [114, 215] width 39 height 12
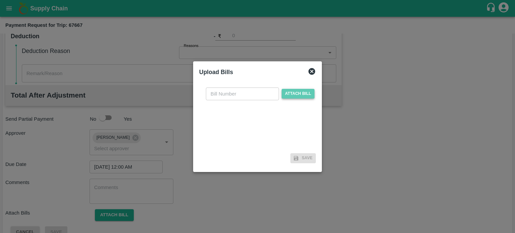
click at [299, 91] on span "Attach bill" at bounding box center [298, 94] width 33 height 10
click at [0, 0] on input "Attach bill" at bounding box center [0, 0] width 0 height 0
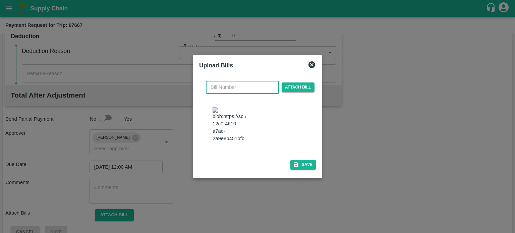
click at [232, 81] on input "text" at bounding box center [242, 87] width 73 height 13
type input "12"
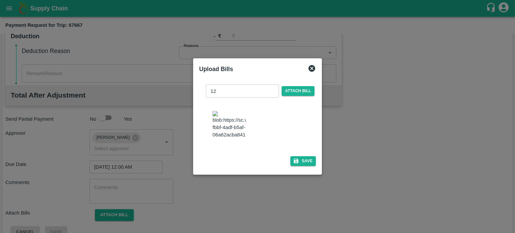
click at [315, 131] on div "12 ​ Attach bill Save" at bounding box center [258, 123] width 122 height 95
click at [303, 166] on button "Save" at bounding box center [303, 161] width 25 height 10
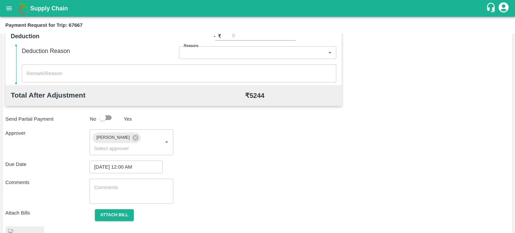
scroll to position [357, 0]
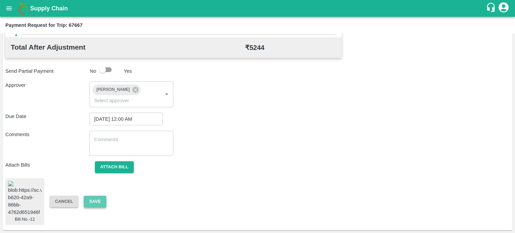
click at [99, 196] on button "Save" at bounding box center [95, 202] width 22 height 12
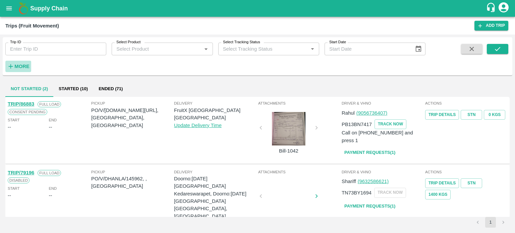
click at [23, 65] on strong "More" at bounding box center [21, 66] width 15 height 5
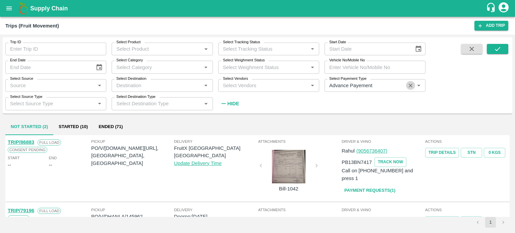
click at [413, 85] on icon "Clear" at bounding box center [411, 86] width 6 height 6
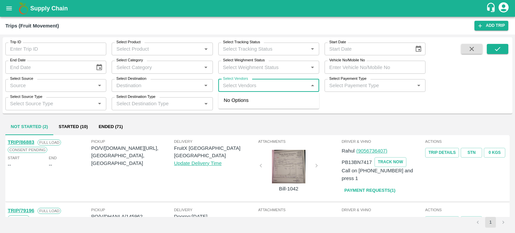
click at [255, 86] on input "Select Vendors" at bounding box center [263, 85] width 86 height 9
type input "[PERSON_NAME]"
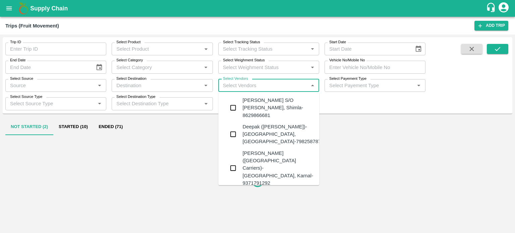
type input "Advance Payement"
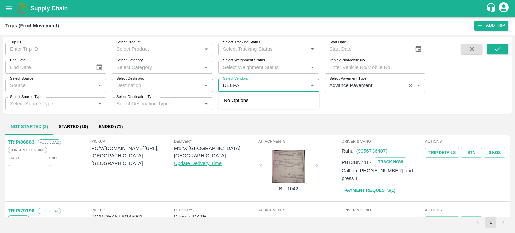
type input "DEEPAK"
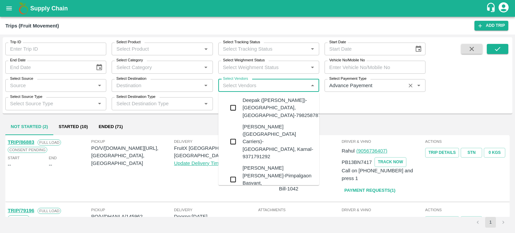
click at [269, 135] on div "[PERSON_NAME]([GEOGRAPHIC_DATA] Carriers)-[GEOGRAPHIC_DATA], Karnal-9371791292" at bounding box center [278, 141] width 71 height 37
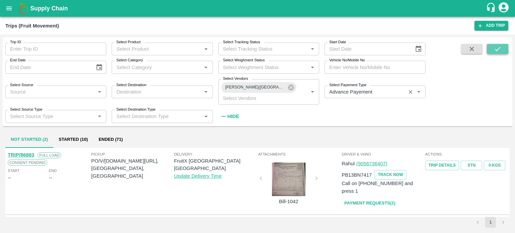
click at [497, 50] on icon "submit" at bounding box center [497, 49] width 5 height 4
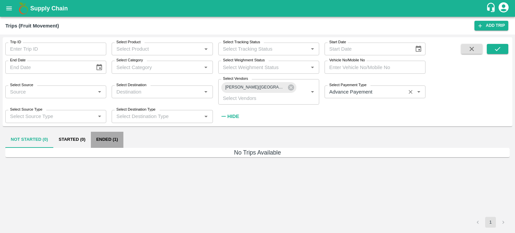
click at [104, 140] on button "Ended (1)" at bounding box center [107, 140] width 33 height 16
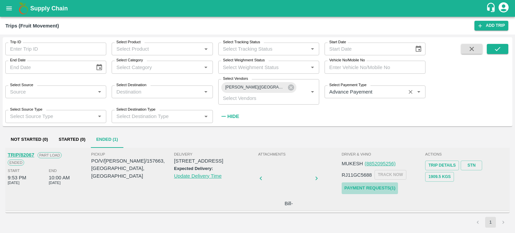
click at [378, 186] on link "Payment Requests( 1 )" at bounding box center [370, 189] width 56 height 12
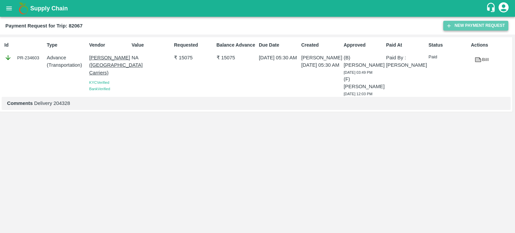
click at [470, 28] on button "New Payment Request" at bounding box center [476, 26] width 65 height 10
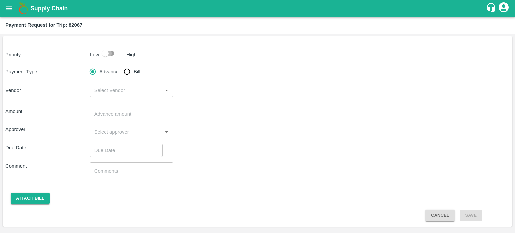
click at [105, 49] on input "checkbox" at bounding box center [105, 53] width 38 height 13
checkbox input "true"
click at [125, 71] on input "Bill" at bounding box center [126, 71] width 13 height 13
radio input "true"
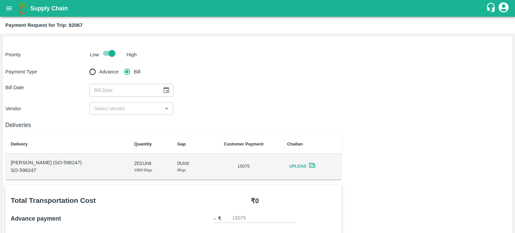
click at [163, 89] on icon "Choose date" at bounding box center [166, 90] width 7 height 7
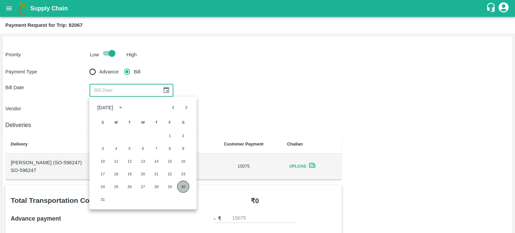
click at [184, 186] on button "30" at bounding box center [183, 187] width 12 height 12
type input "[DATE]"
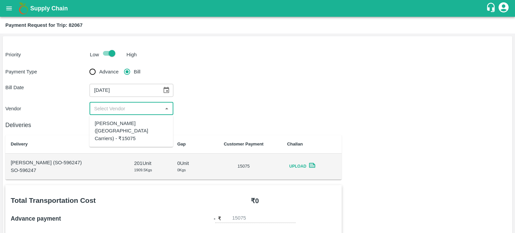
click at [110, 105] on input "input" at bounding box center [126, 108] width 69 height 9
click at [130, 125] on div "[PERSON_NAME]([GEOGRAPHIC_DATA] Carriers) - ₹15075" at bounding box center [131, 131] width 73 height 22
type input "[PERSON_NAME]([GEOGRAPHIC_DATA] Carriers) - ₹15075"
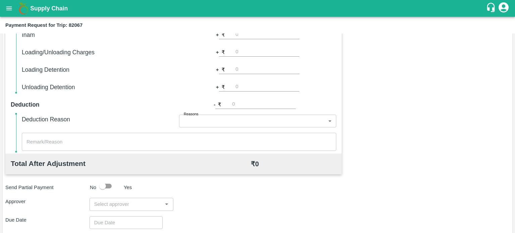
scroll to position [217, 0]
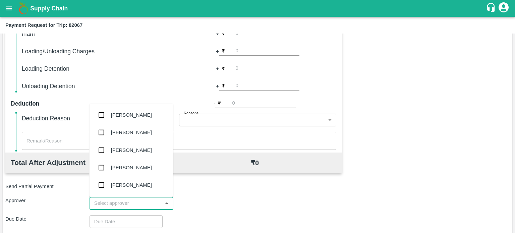
click at [111, 205] on input "input" at bounding box center [126, 203] width 69 height 9
type input "PAL"
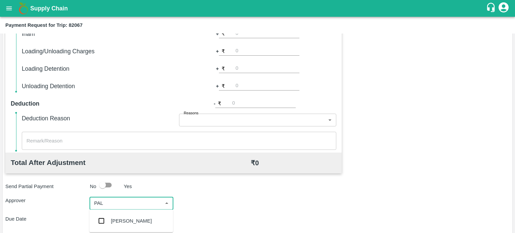
click at [123, 220] on div "[PERSON_NAME]" at bounding box center [131, 220] width 41 height 7
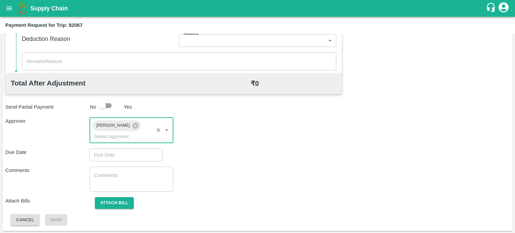
scroll to position [297, 0]
type input "DD/MM/YYYY hh:mm aa"
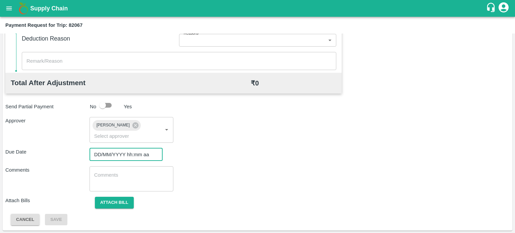
click at [125, 159] on input "DD/MM/YYYY hh:mm aa" at bounding box center [124, 154] width 68 height 13
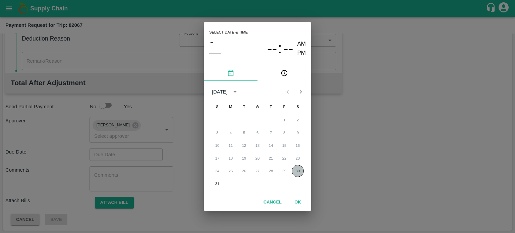
click at [295, 173] on button "30" at bounding box center [298, 171] width 12 height 12
type input "[DATE] 12:00 AM"
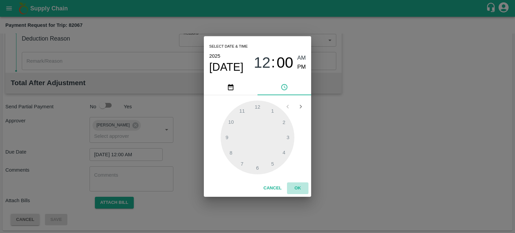
click at [297, 189] on button "OK" at bounding box center [297, 189] width 21 height 12
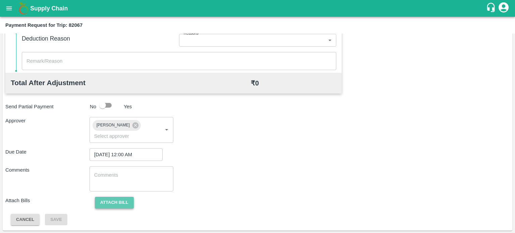
click at [112, 198] on button "Attach bill" at bounding box center [114, 203] width 39 height 12
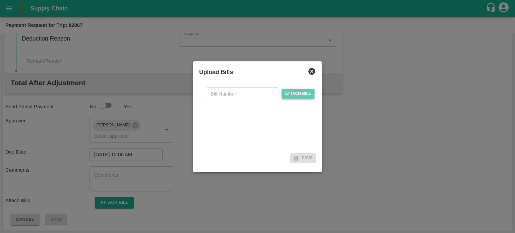
click at [302, 92] on span "Attach bill" at bounding box center [298, 94] width 33 height 10
click at [0, 0] on input "Attach bill" at bounding box center [0, 0] width 0 height 0
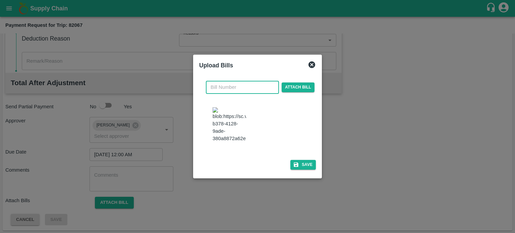
click at [233, 81] on input "text" at bounding box center [242, 87] width 73 height 13
type input "12"
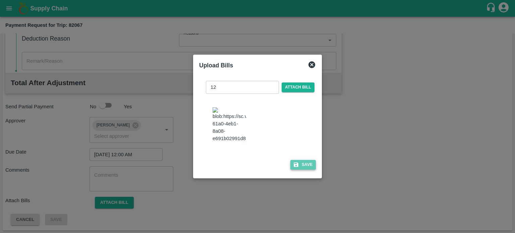
click at [305, 170] on button "Save" at bounding box center [303, 165] width 25 height 10
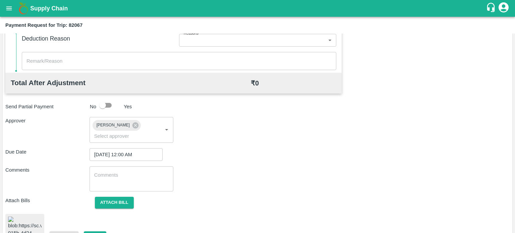
scroll to position [357, 0]
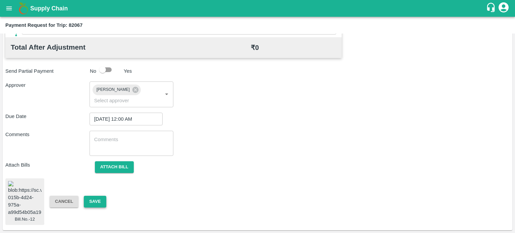
click at [99, 196] on button "Save" at bounding box center [95, 202] width 22 height 12
